Goal: Task Accomplishment & Management: Use online tool/utility

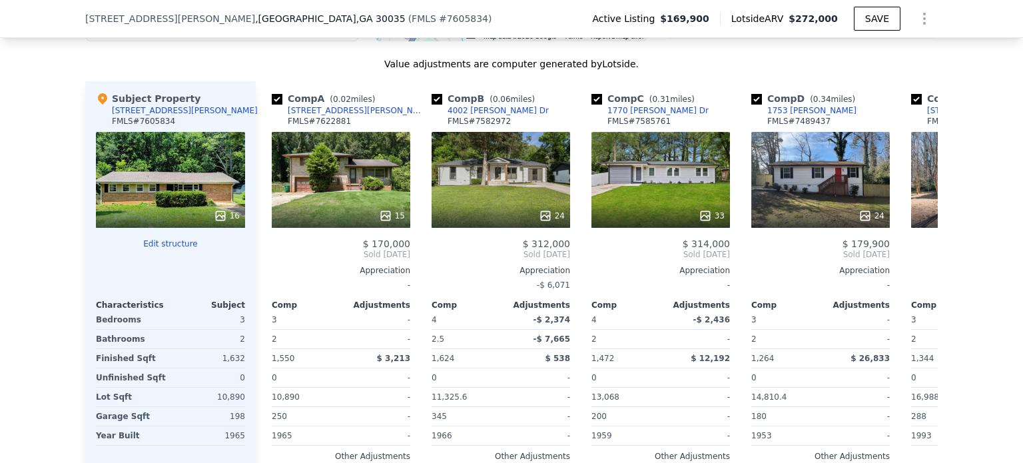
scroll to position [1455, 0]
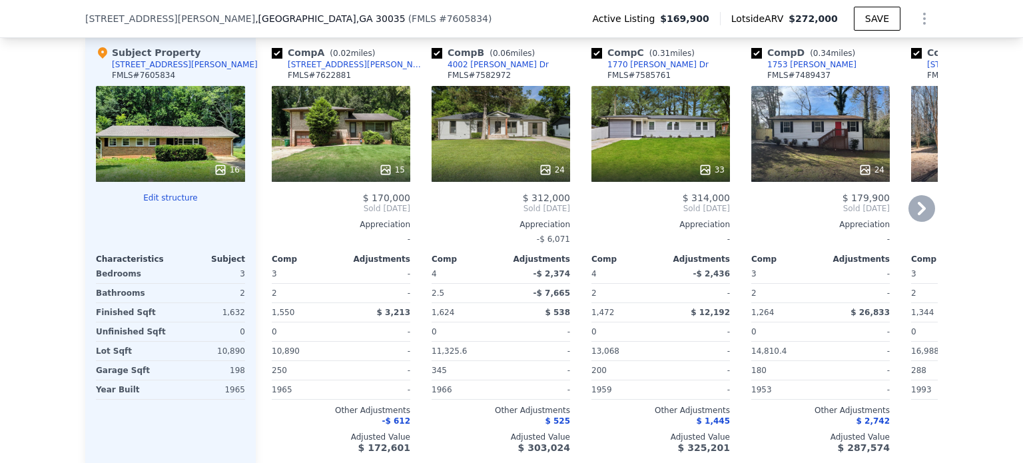
click at [344, 146] on div "15" at bounding box center [341, 134] width 138 height 96
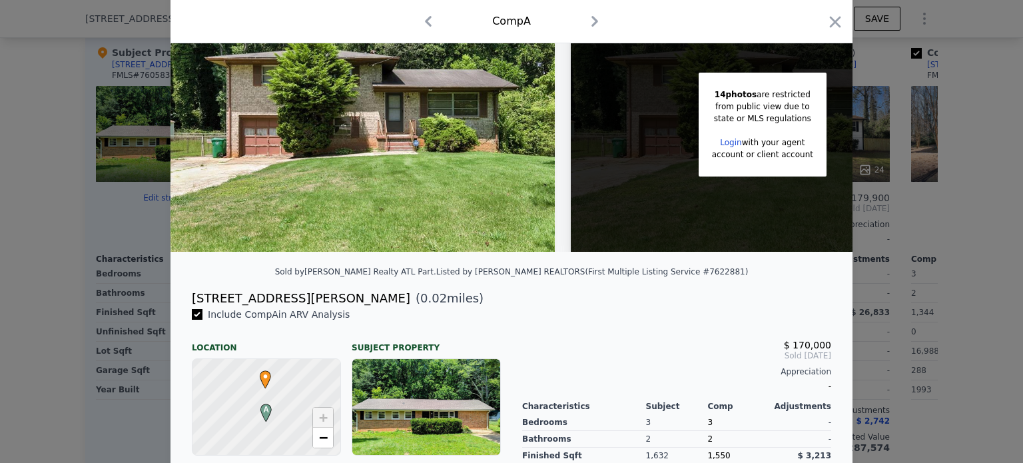
scroll to position [80, 0]
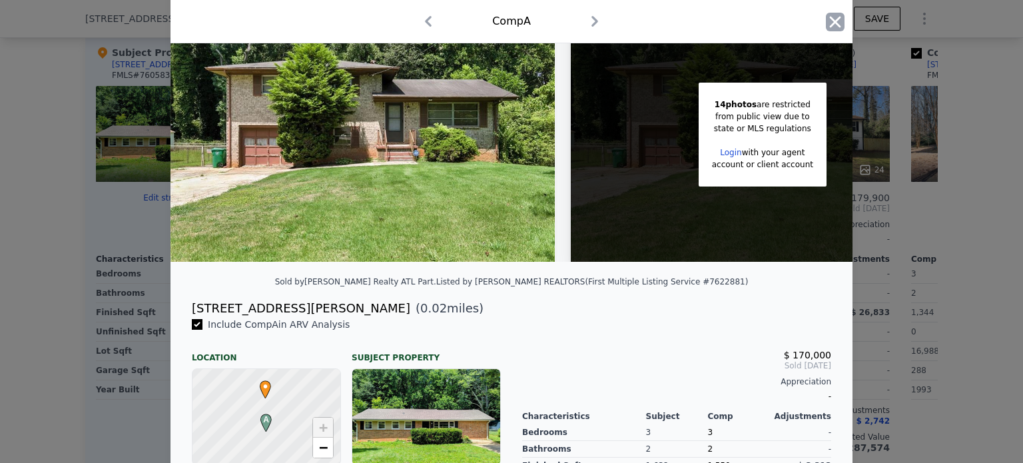
click at [826, 21] on icon "button" at bounding box center [835, 22] width 19 height 19
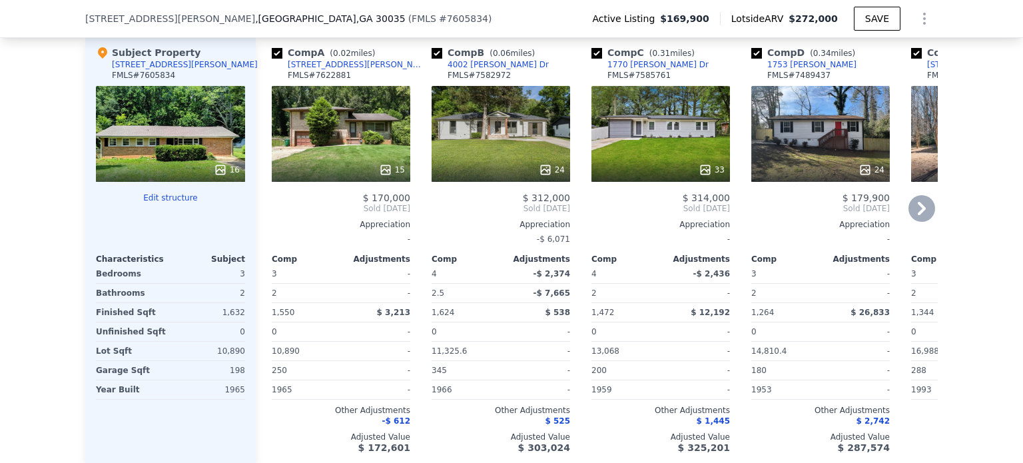
click at [272, 59] on input "checkbox" at bounding box center [277, 53] width 11 height 11
checkbox input "false"
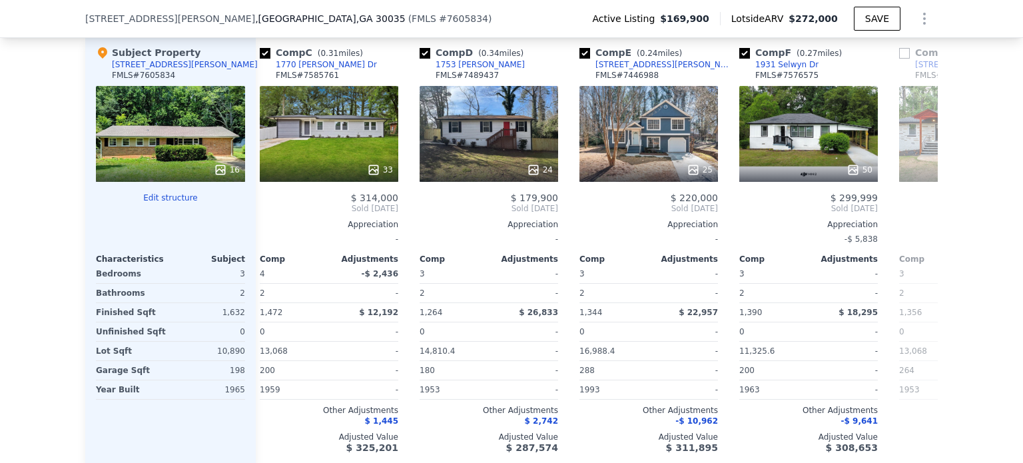
scroll to position [0, 172]
click at [421, 59] on input "checkbox" at bounding box center [424, 53] width 11 height 11
checkbox input "false"
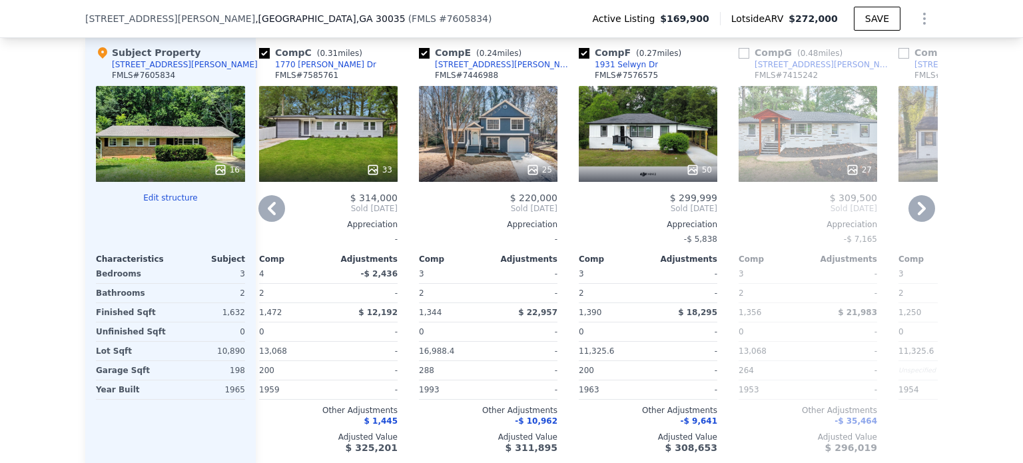
click at [421, 59] on input "checkbox" at bounding box center [424, 53] width 11 height 11
checkbox input "false"
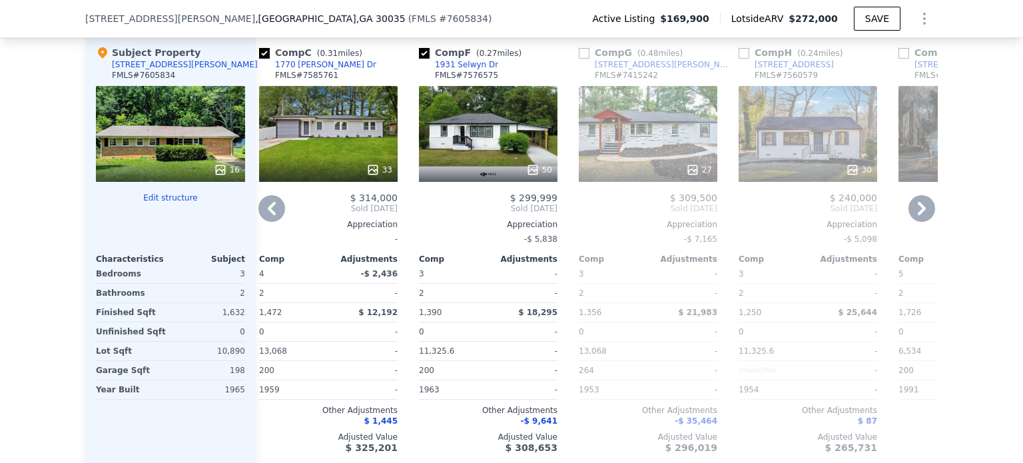
click at [579, 59] on input "checkbox" at bounding box center [584, 53] width 11 height 11
checkbox input "true"
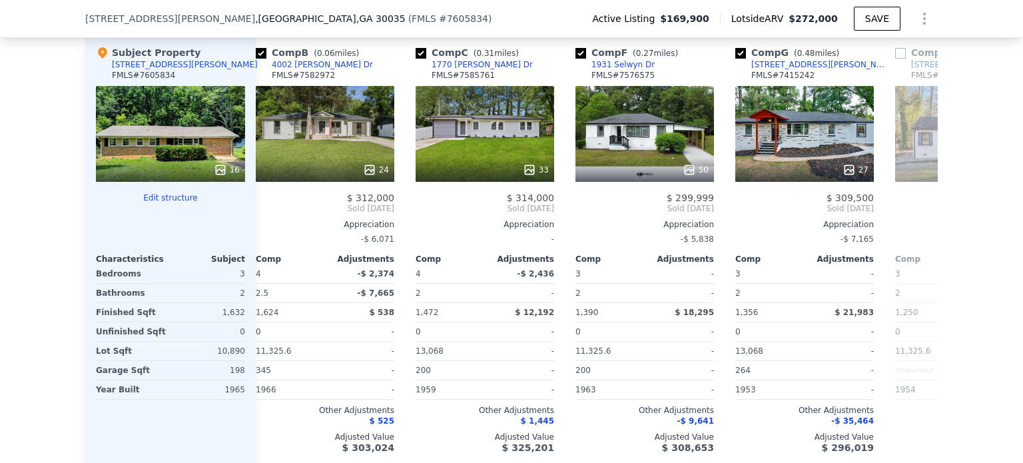
scroll to position [0, 0]
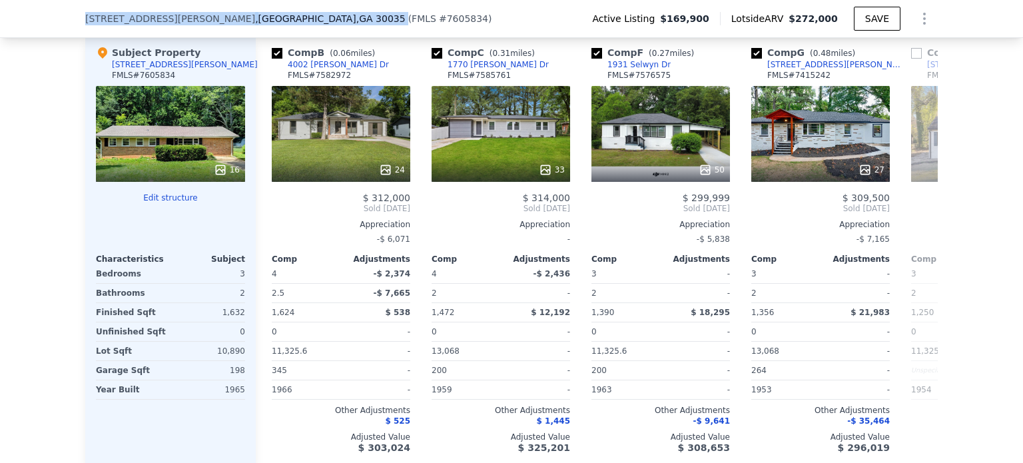
drag, startPoint x: 262, startPoint y: 20, endPoint x: 83, endPoint y: 21, distance: 179.8
click at [85, 21] on div "[STREET_ADDRESS][PERSON_NAME] ( FMLS # 7605834 )" at bounding box center [293, 18] width 417 height 13
copy div "[STREET_ADDRESS][PERSON_NAME]"
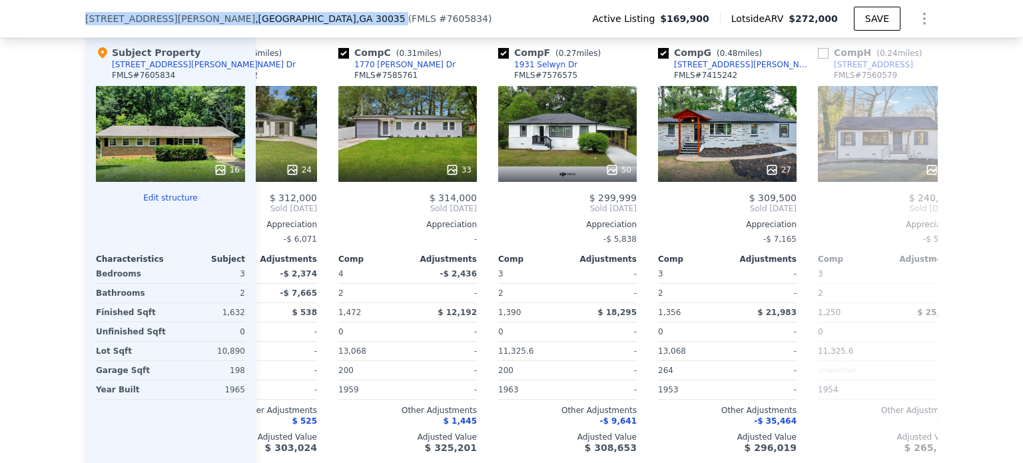
scroll to position [0, 125]
